Goal: Check status: Check status

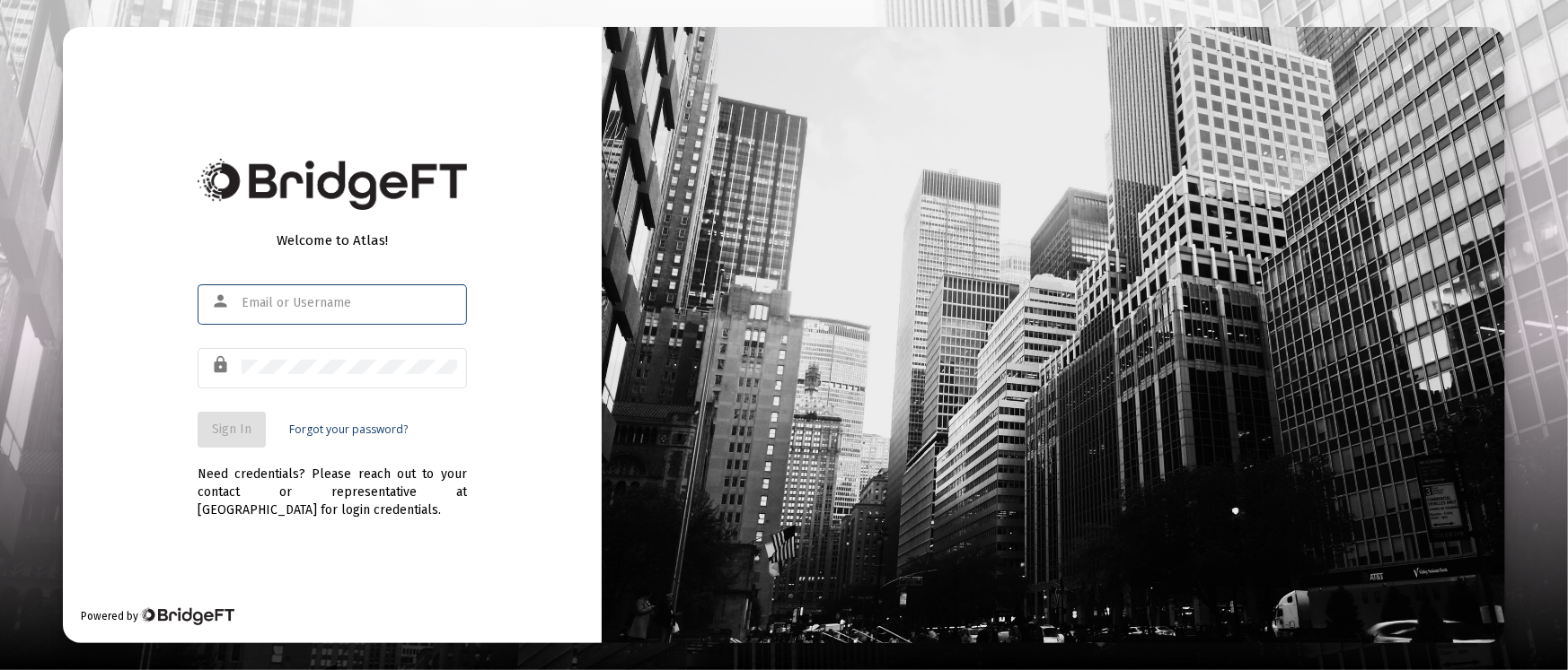
type input "[PERSON_NAME][EMAIL_ADDRESS][DOMAIN_NAME]"
click at [262, 417] on button "Sign In" at bounding box center [231, 430] width 68 height 35
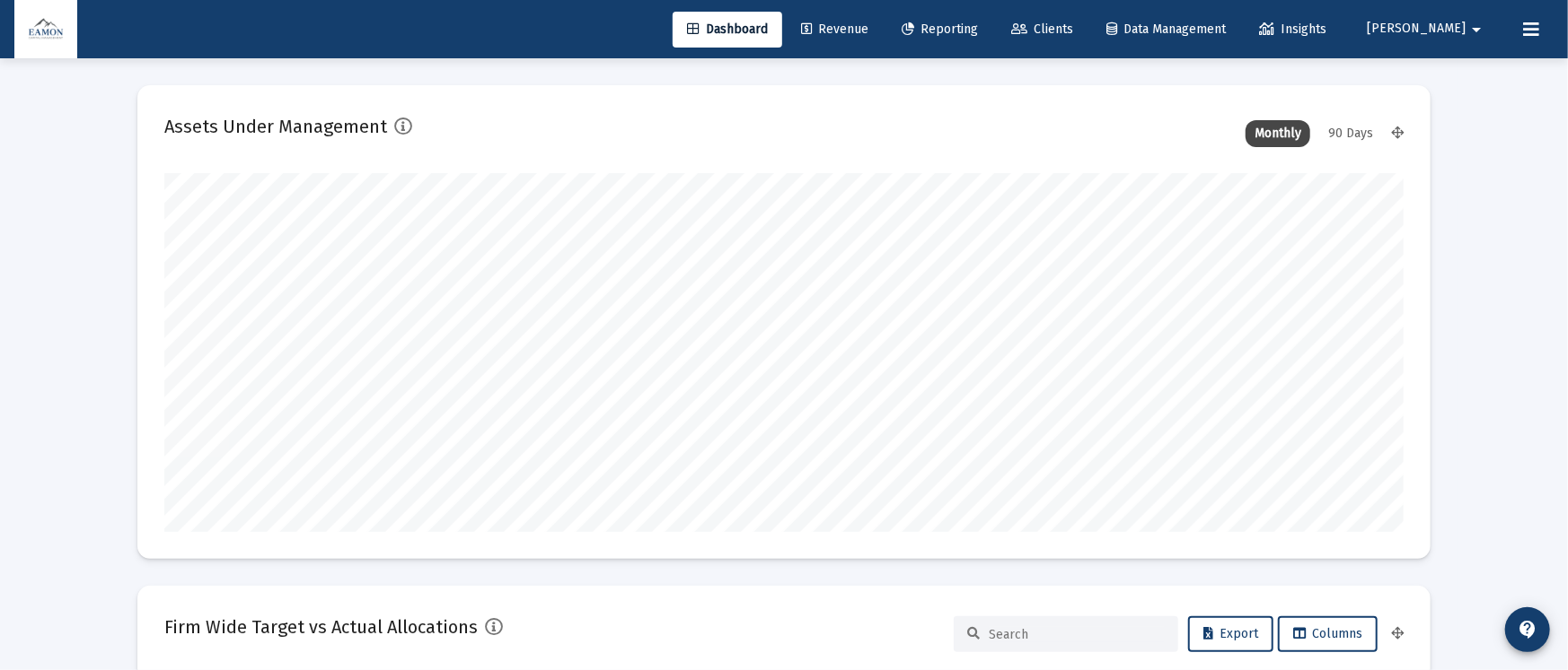
type input "[DATE]"
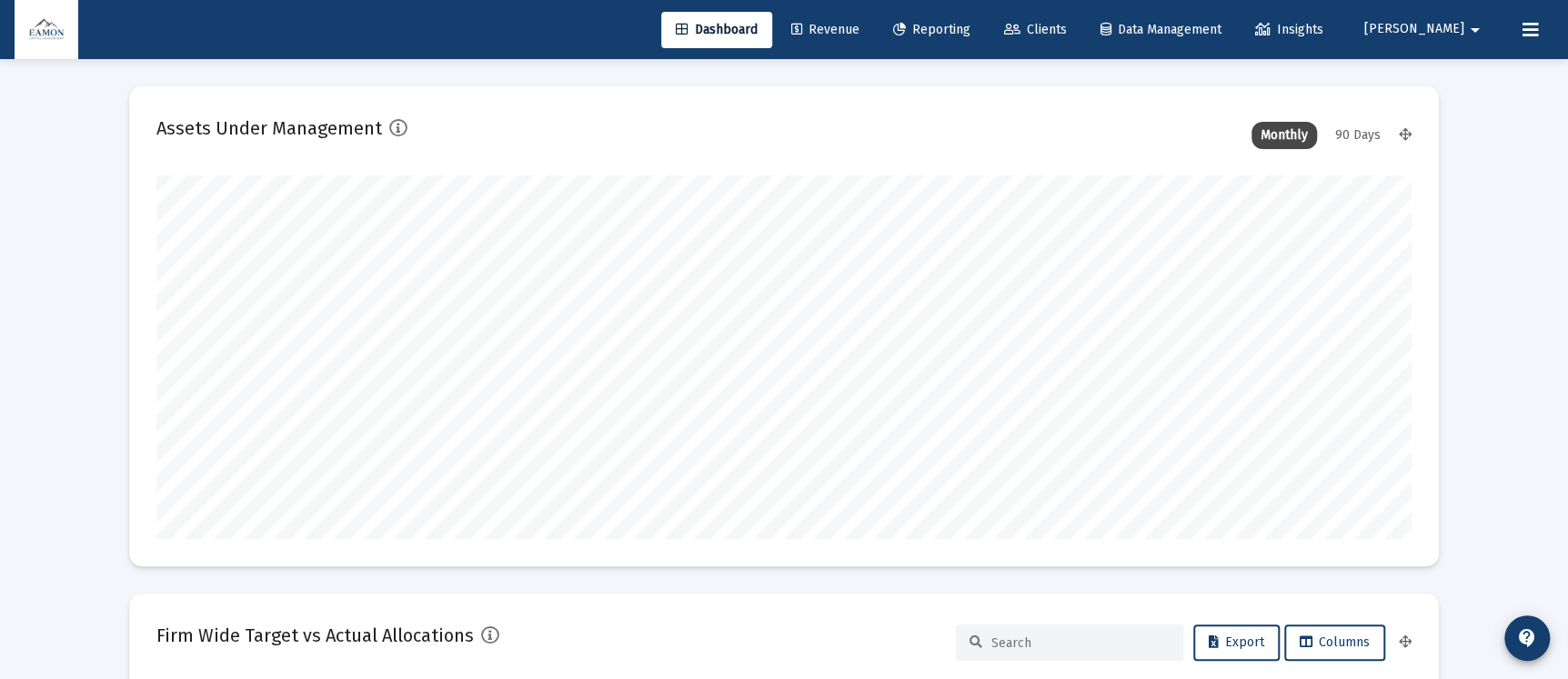
scroll to position [362, 676]
click at [873, 15] on link "Revenue" at bounding box center [824, 30] width 97 height 36
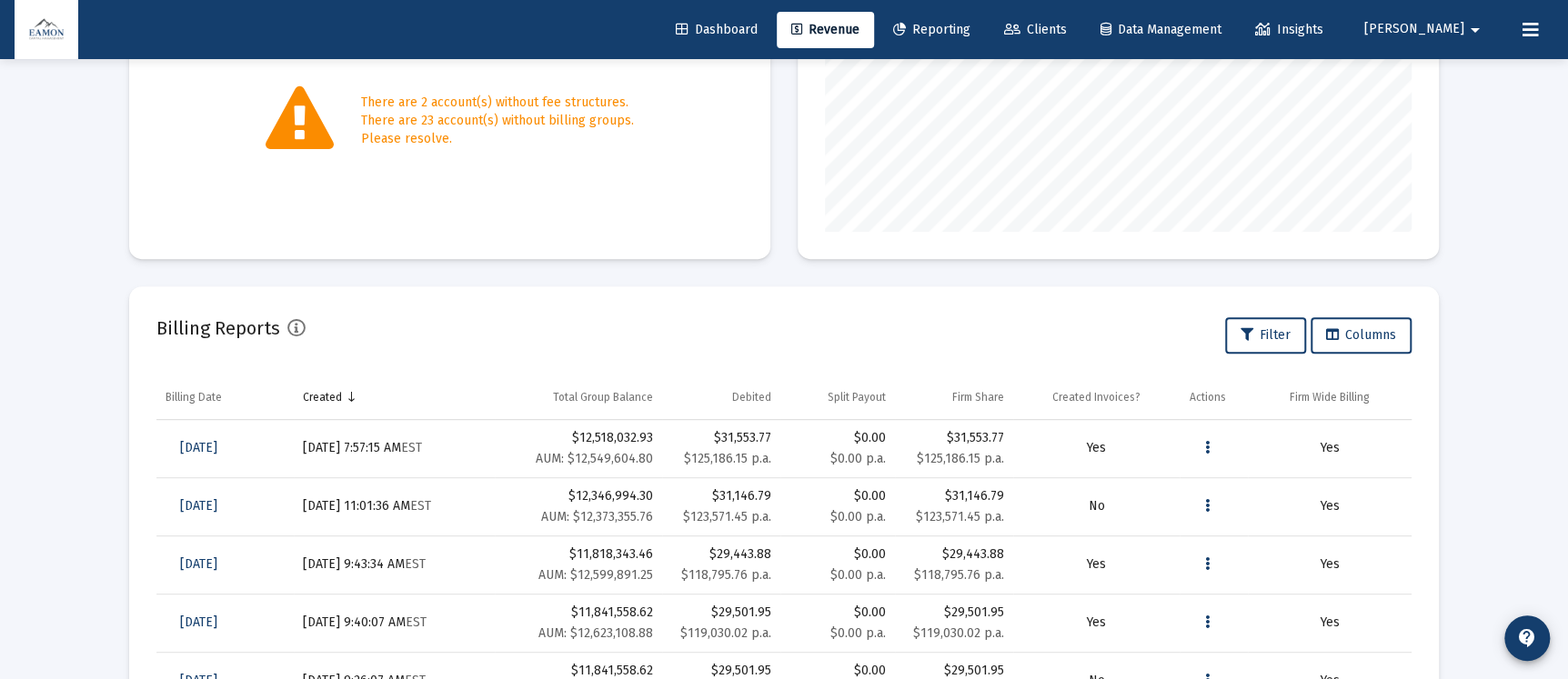
scroll to position [528, 0]
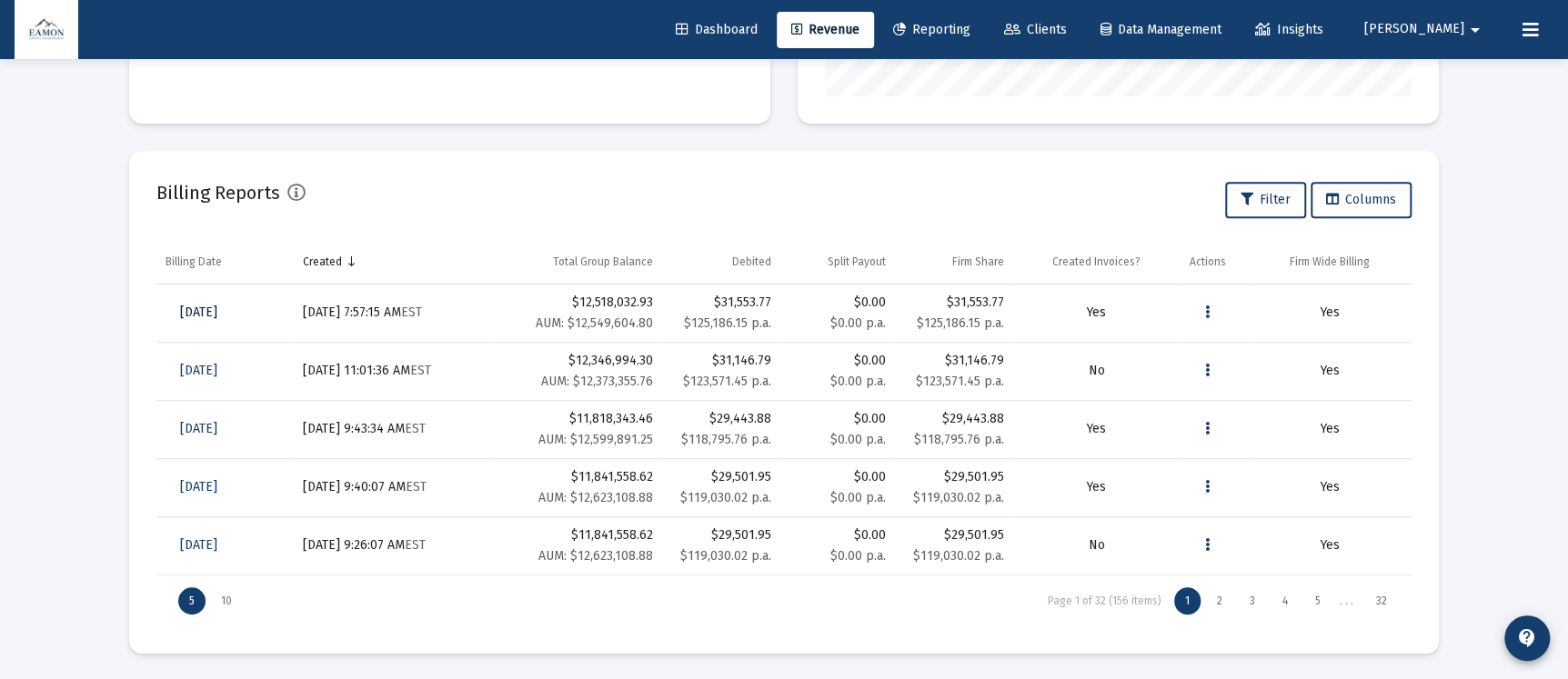
click at [218, 308] on span "[DATE]" at bounding box center [198, 312] width 37 height 15
